Goal: Task Accomplishment & Management: Manage account settings

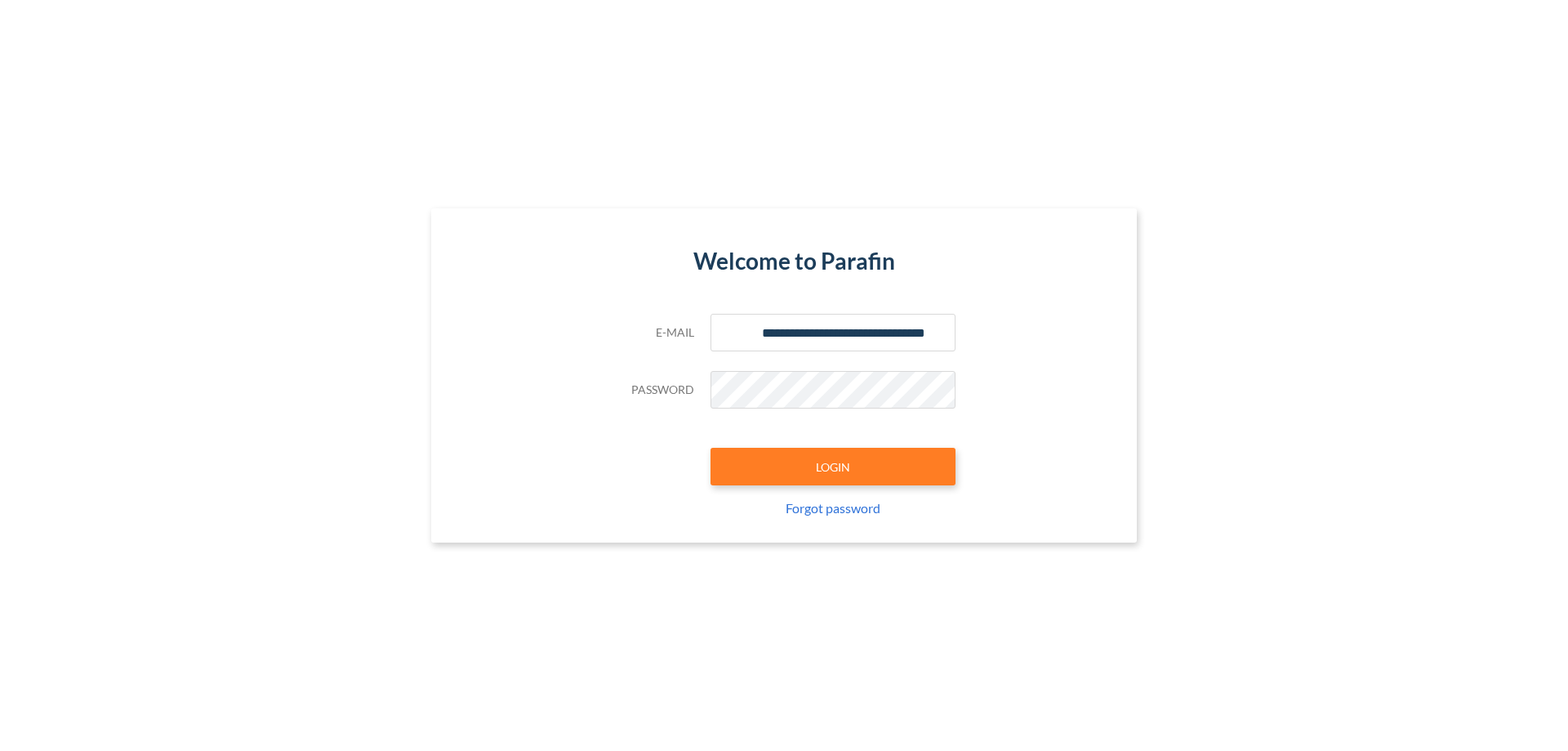
type input "**********"
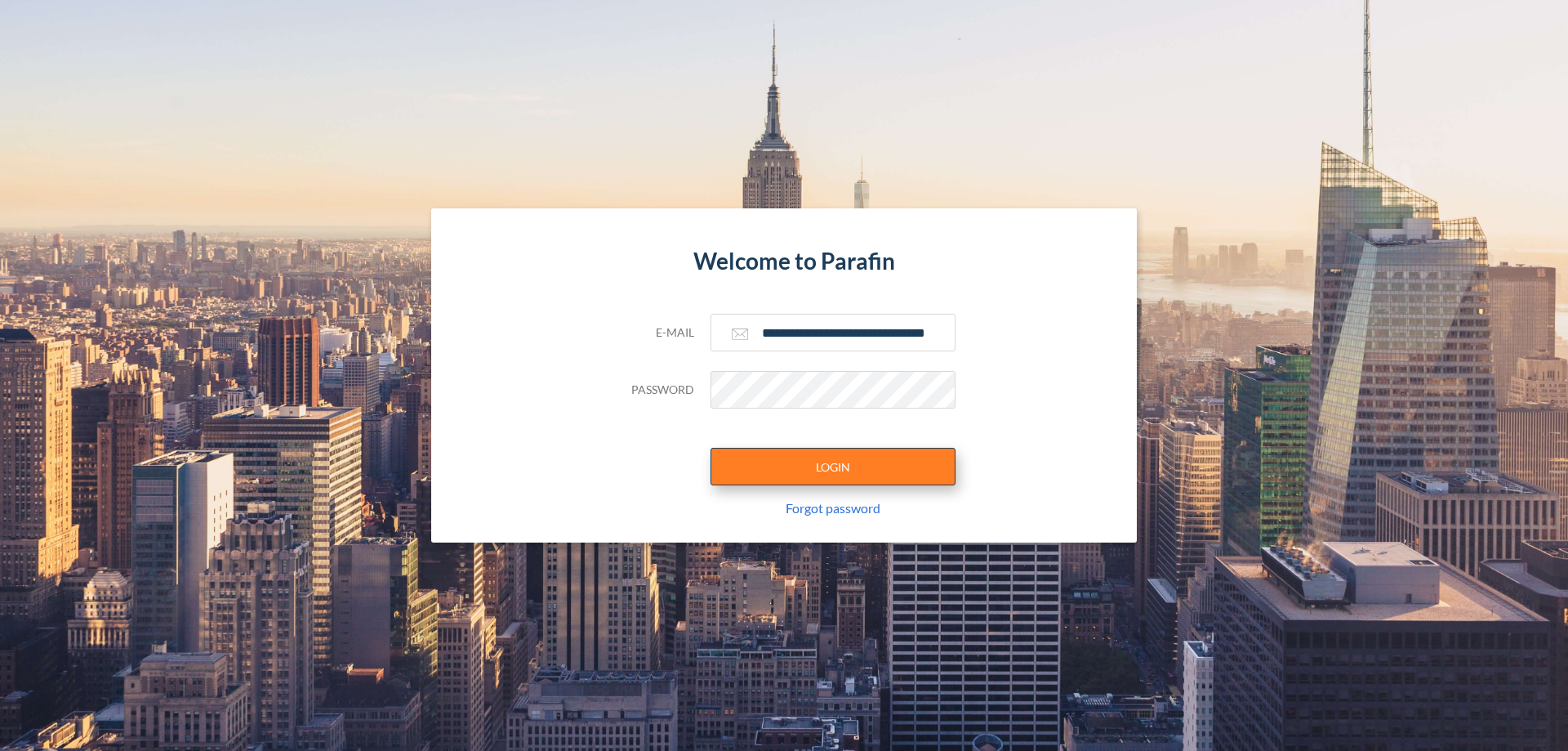
click at [833, 466] on button "LOGIN" at bounding box center [833, 466] width 245 height 37
